Goal: Find specific page/section: Find specific page/section

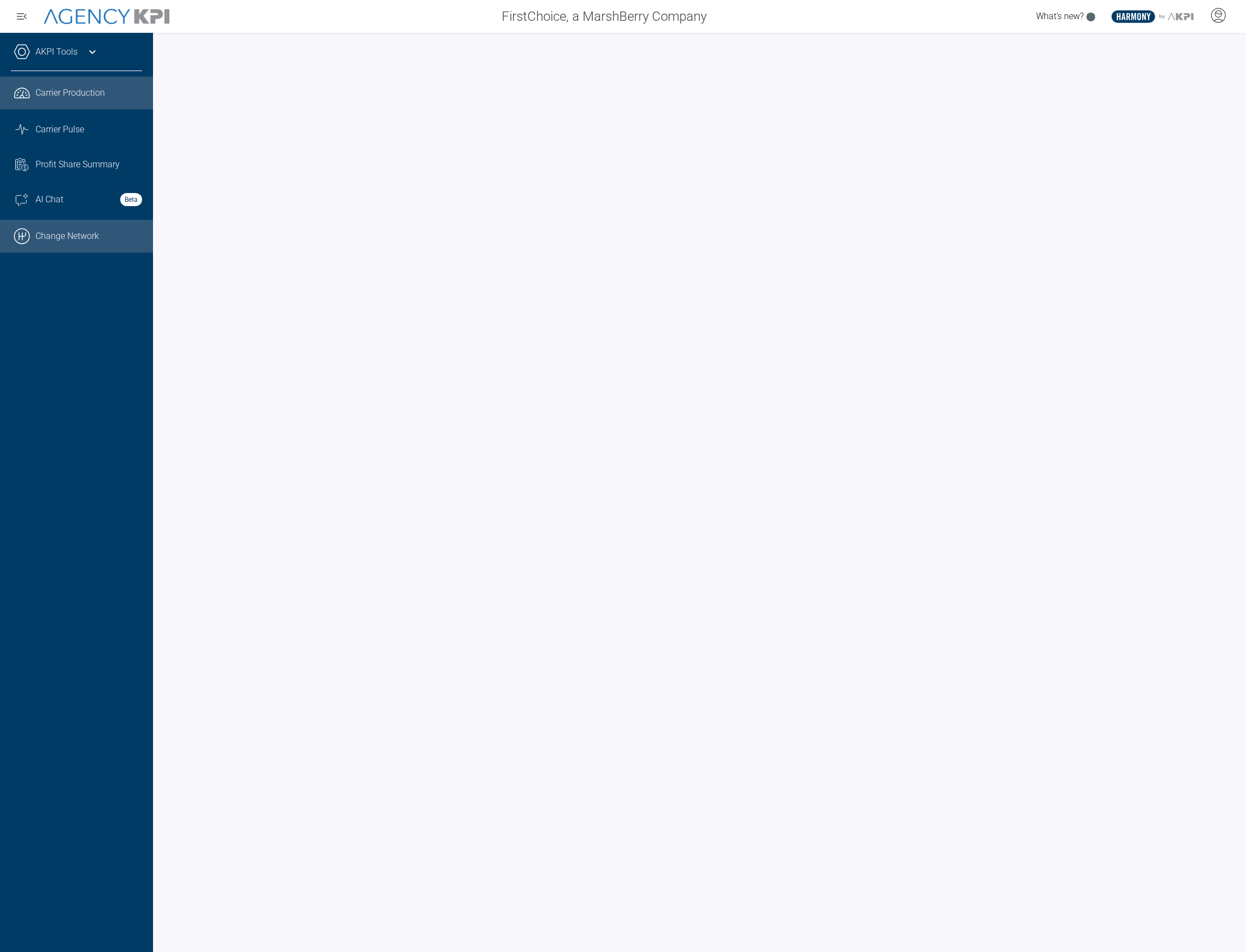
click at [81, 229] on link ".cls-1{fill:none;stroke:#000;stroke-linecap:round;stroke-linejoin:round;stroke-…" at bounding box center [76, 236] width 153 height 33
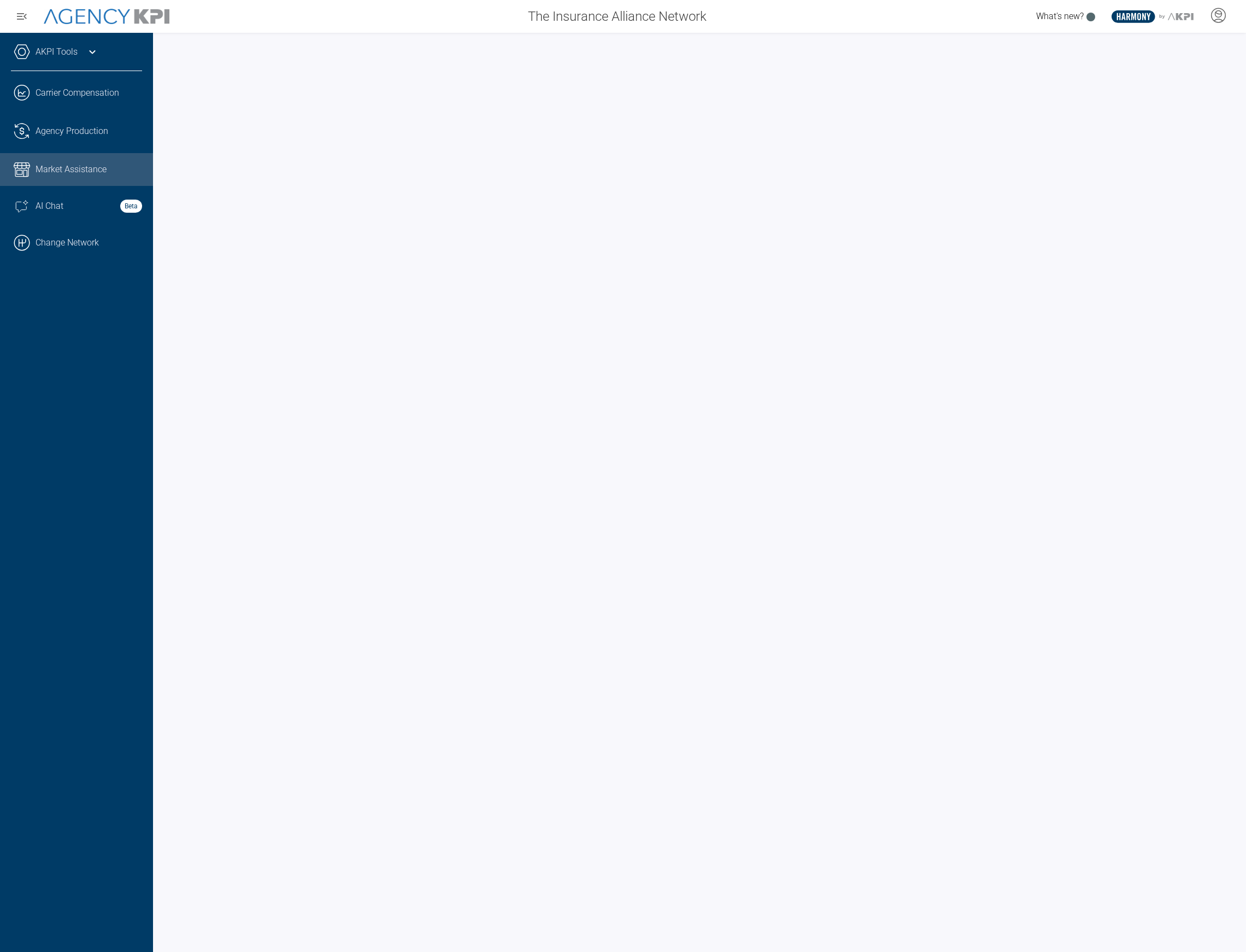
click at [69, 57] on link "AKPI Tools" at bounding box center [56, 52] width 42 height 13
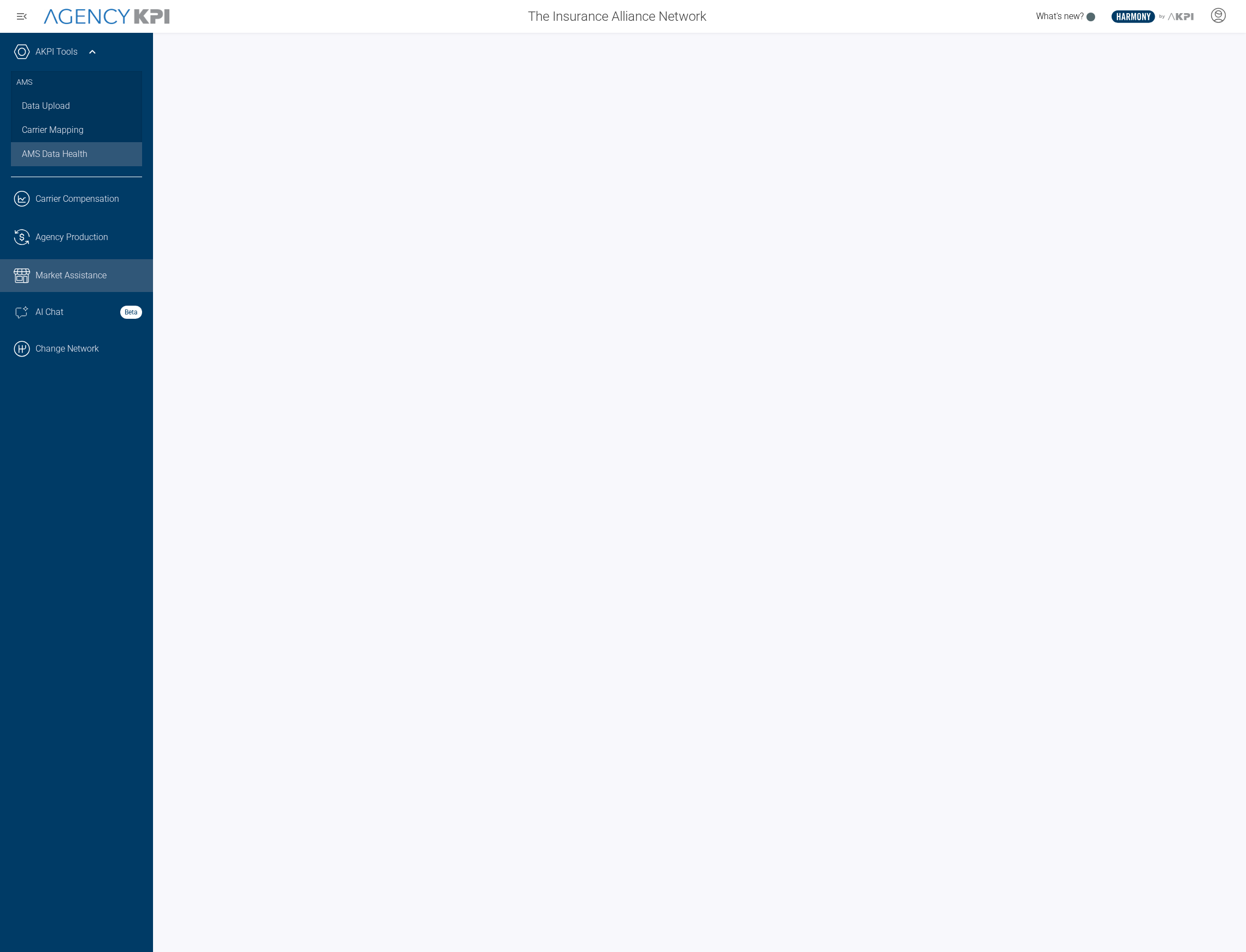
click at [52, 149] on span "AMS Data Health" at bounding box center [55, 155] width 66 height 13
